Goal: Ask a question

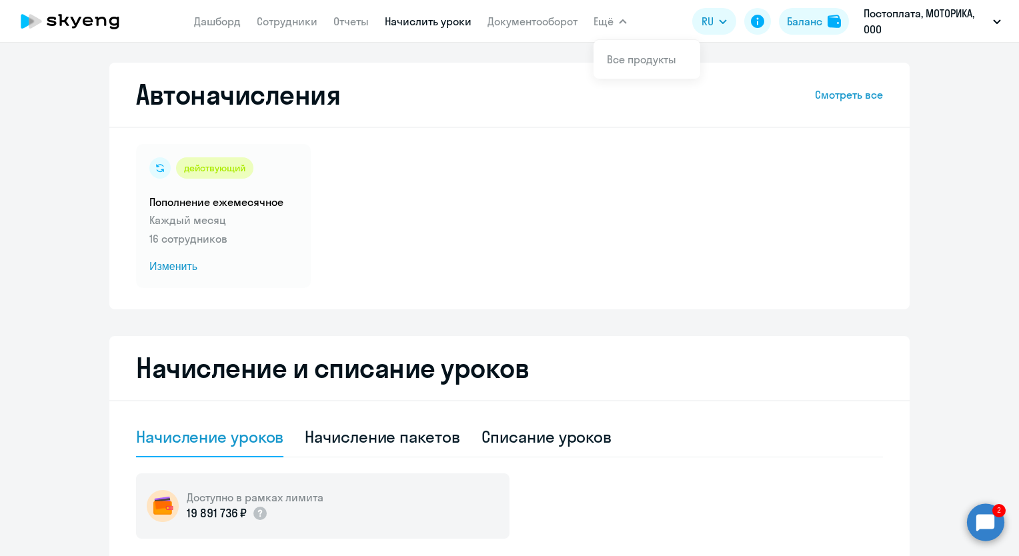
select select "10"
click at [280, 25] on link "Сотрудники" at bounding box center [287, 21] width 61 height 13
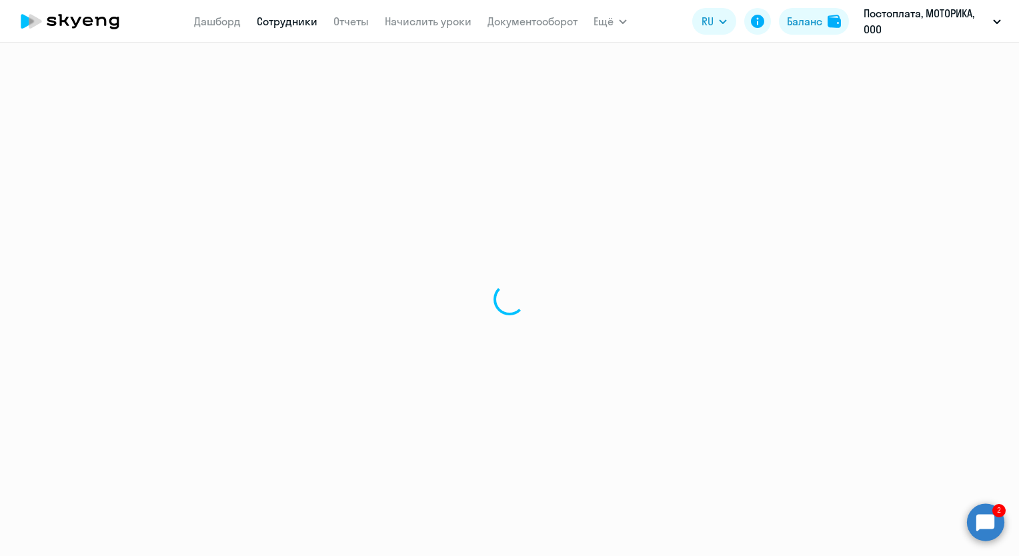
select select "30"
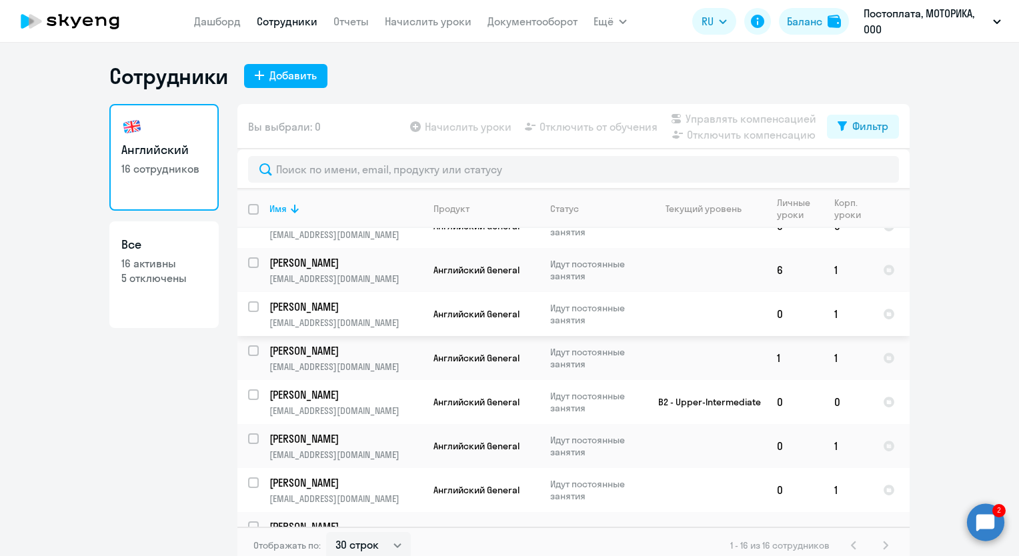
scroll to position [267, 0]
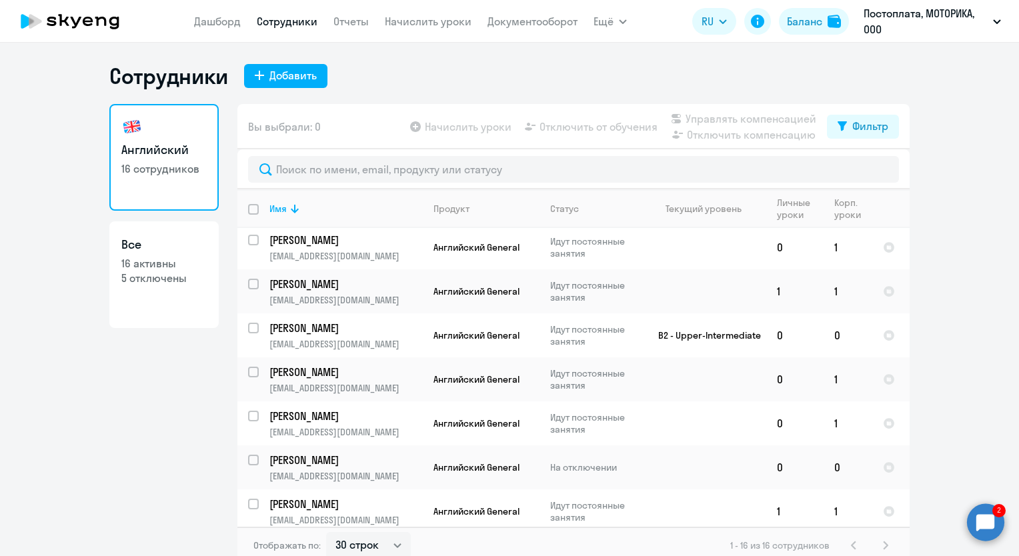
click at [985, 516] on circle at bounding box center [985, 522] width 37 height 37
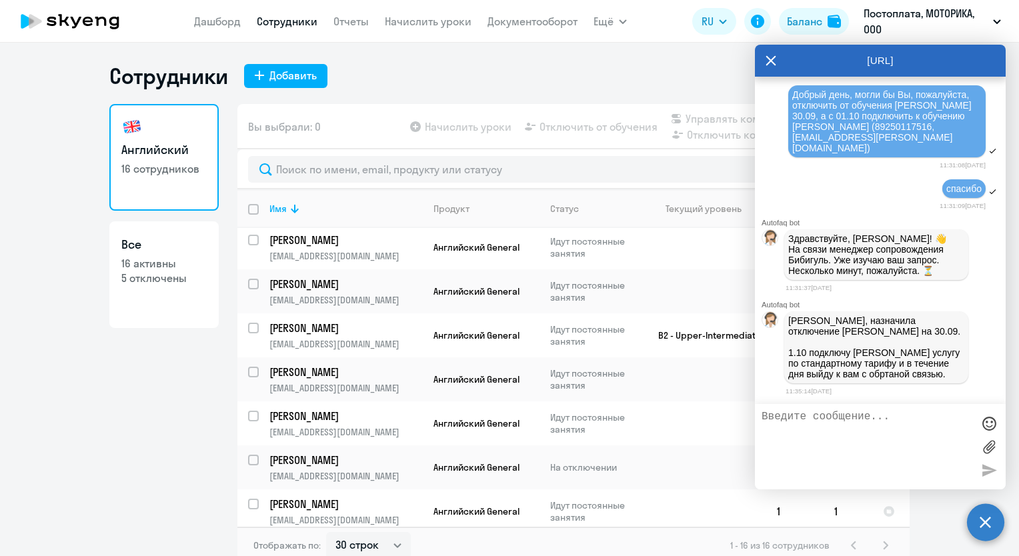
scroll to position [0, 0]
click at [834, 428] on textarea at bounding box center [867, 447] width 211 height 72
click at [899, 450] on textarea at bounding box center [867, 447] width 211 height 72
click at [891, 434] on textarea at bounding box center [867, 447] width 211 height 72
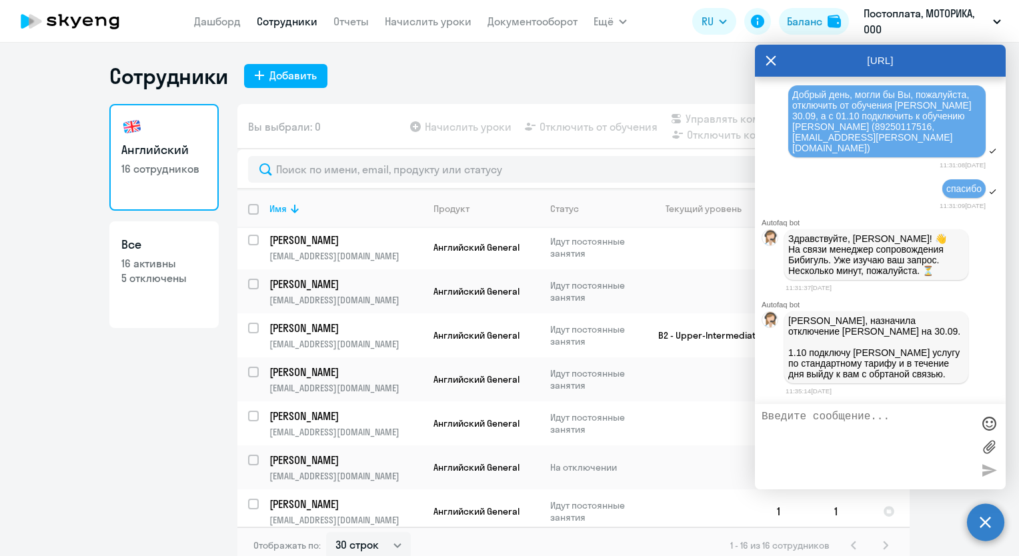
click at [891, 434] on textarea at bounding box center [867, 447] width 211 height 72
type textarea "Добрый день, могли бы Вы, пожалуйста, 30.09 отключить [PERSON_NAME]. [GEOGRAPHI…"
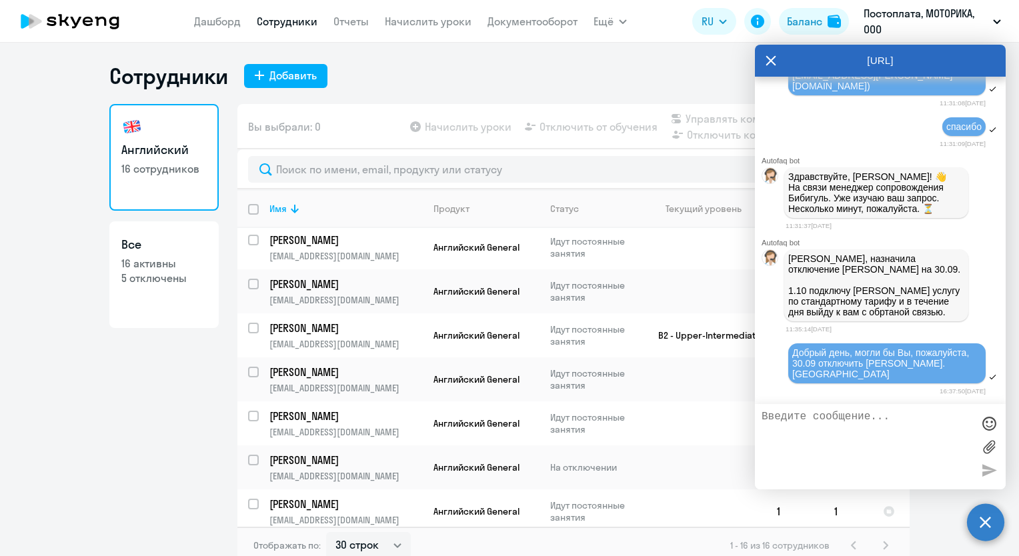
click at [770, 55] on icon at bounding box center [771, 61] width 11 height 32
